Goal: Task Accomplishment & Management: Complete application form

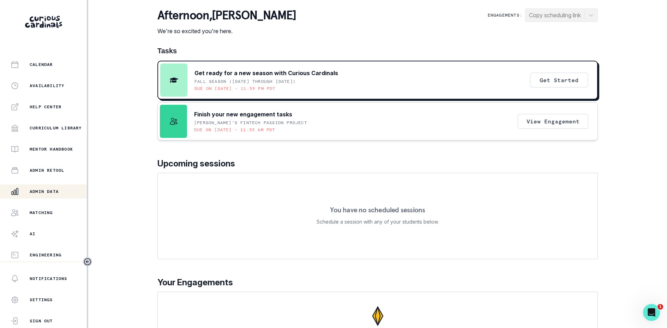
click at [38, 186] on button "Admin Data" at bounding box center [43, 192] width 87 height 14
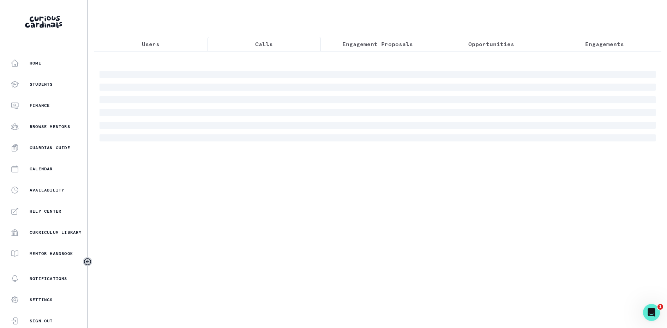
click at [276, 41] on button "Calls" at bounding box center [265, 44] width 114 height 15
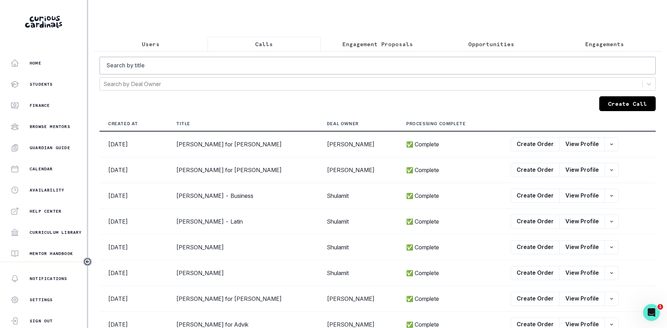
click at [306, 43] on button "Calls" at bounding box center [265, 44] width 114 height 15
click at [619, 102] on button "Create Call" at bounding box center [627, 103] width 56 height 15
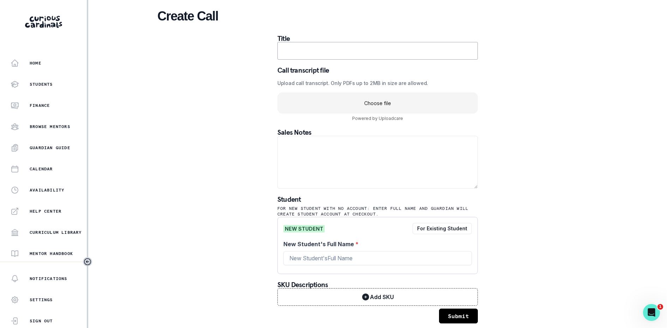
click at [339, 54] on input "text" at bounding box center [377, 51] width 200 height 18
paste input "$760 [PERSON_NAME] - Mentor for [PERSON_NAME]"
click at [339, 54] on input "$760 [PERSON_NAME] - Mentor for [PERSON_NAME]" at bounding box center [377, 51] width 200 height 18
drag, startPoint x: 301, startPoint y: 48, endPoint x: 235, endPoint y: 47, distance: 66.4
click at [235, 47] on div "Create Call Title $760 [PERSON_NAME] - Mentor for [PERSON_NAME] Call transcript…" at bounding box center [377, 166] width 441 height 332
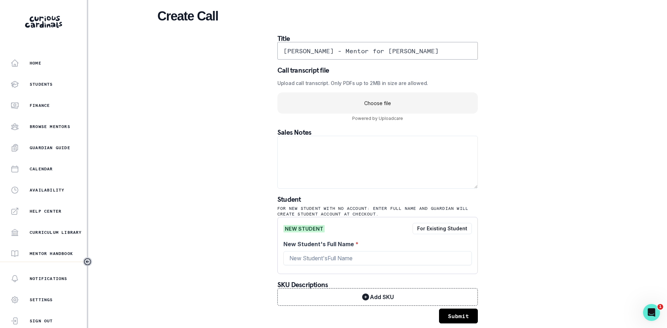
click at [359, 51] on input "[PERSON_NAME] - Mentor for [PERSON_NAME]" at bounding box center [377, 51] width 200 height 18
click at [367, 53] on input "[PERSON_NAME] for [PERSON_NAME]" at bounding box center [377, 51] width 200 height 18
type input "[PERSON_NAME] for [PERSON_NAME]"
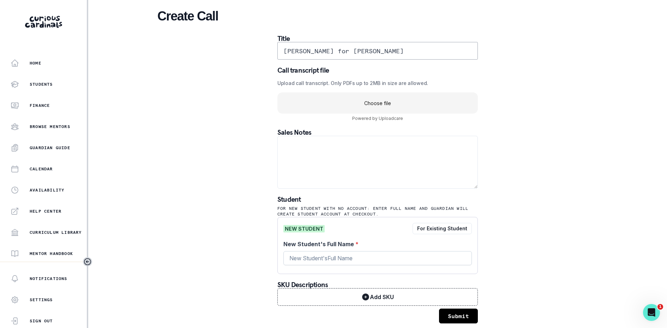
click at [328, 255] on input "New Student's Full Name *" at bounding box center [377, 258] width 188 height 14
paste input "[PERSON_NAME]"
click at [317, 53] on input "[PERSON_NAME] for [PERSON_NAME]" at bounding box center [377, 51] width 200 height 18
click at [336, 262] on input "[PERSON_NAME]" at bounding box center [377, 258] width 188 height 14
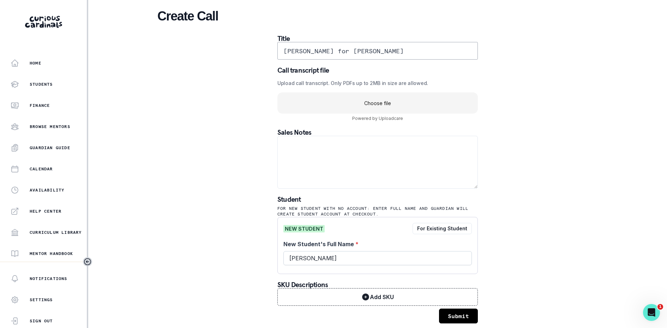
paste input "Astua"
type input "[PERSON_NAME]"
click at [210, 230] on div "Create Call Title [PERSON_NAME] for [PERSON_NAME] Call transcript file Upload c…" at bounding box center [377, 166] width 441 height 332
click at [372, 102] on uc-drop-area "Choose file" at bounding box center [377, 102] width 200 height 21
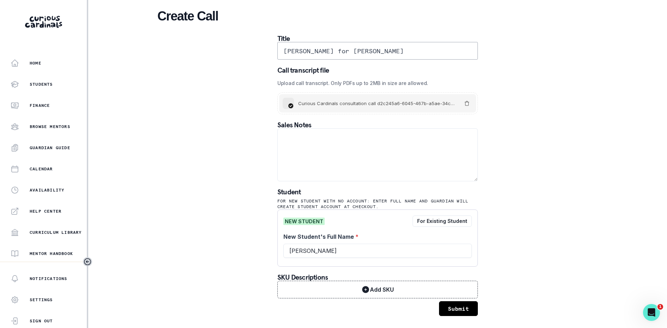
click at [462, 311] on button "Submit" at bounding box center [458, 308] width 39 height 15
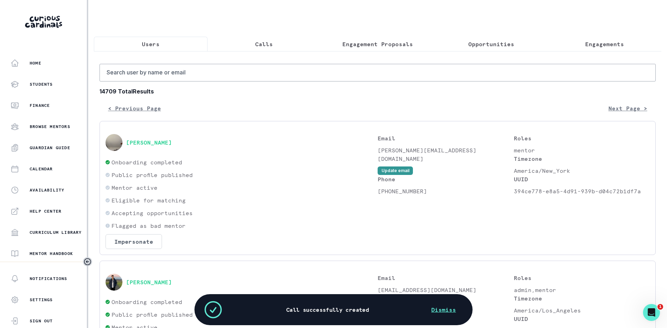
click at [268, 38] on button "Calls" at bounding box center [265, 44] width 114 height 15
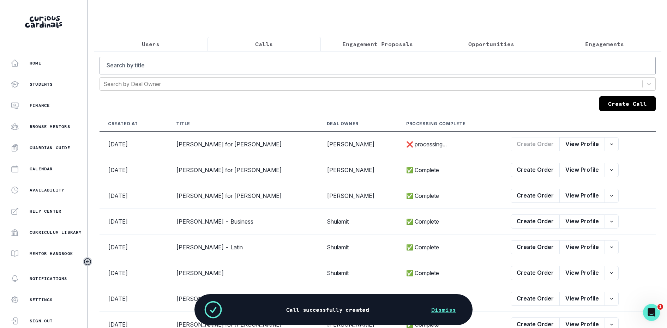
click at [637, 107] on button "Create Call" at bounding box center [627, 103] width 56 height 15
